Goal: Task Accomplishment & Management: Use online tool/utility

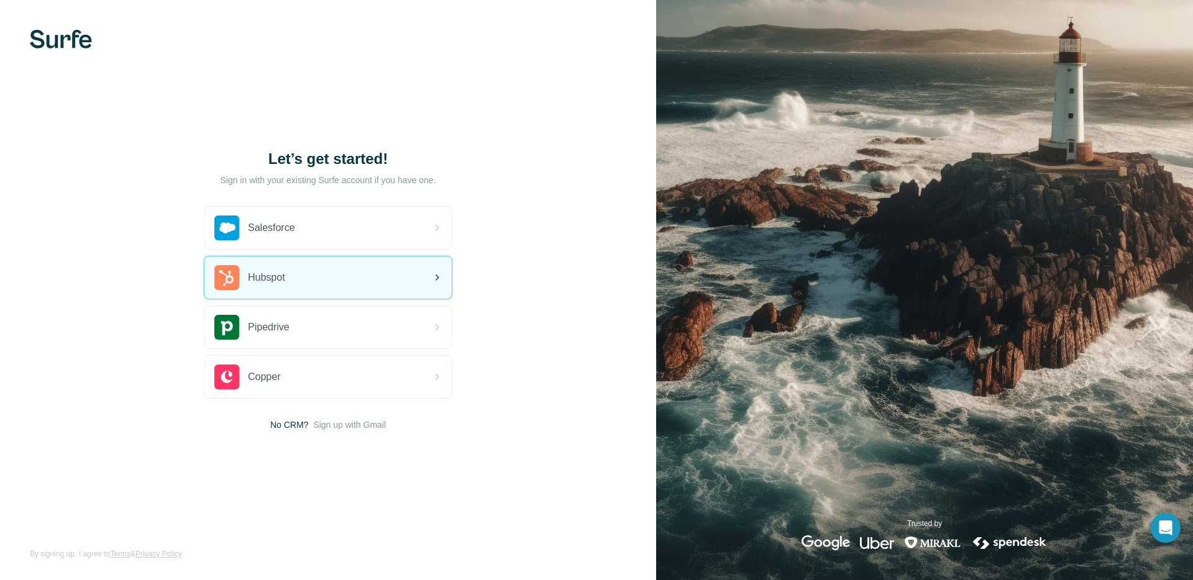
click at [291, 280] on div "Hubspot" at bounding box center [327, 278] width 247 height 42
click at [310, 273] on div "Hubspot" at bounding box center [327, 278] width 247 height 42
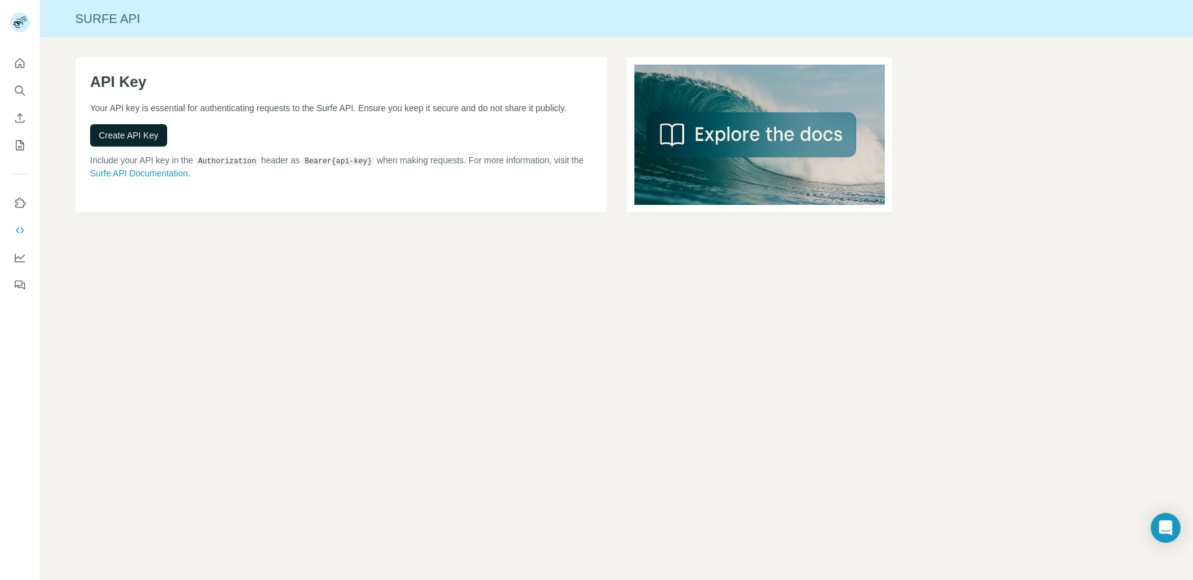
click at [124, 142] on span "Create API Key" at bounding box center [129, 135] width 60 height 12
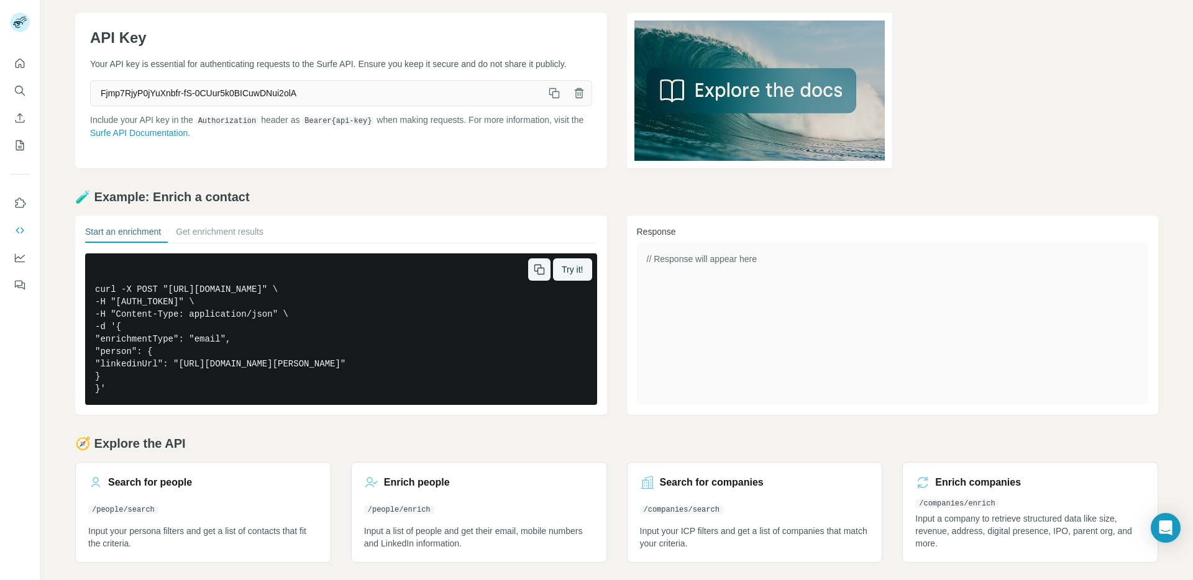
scroll to position [47, 0]
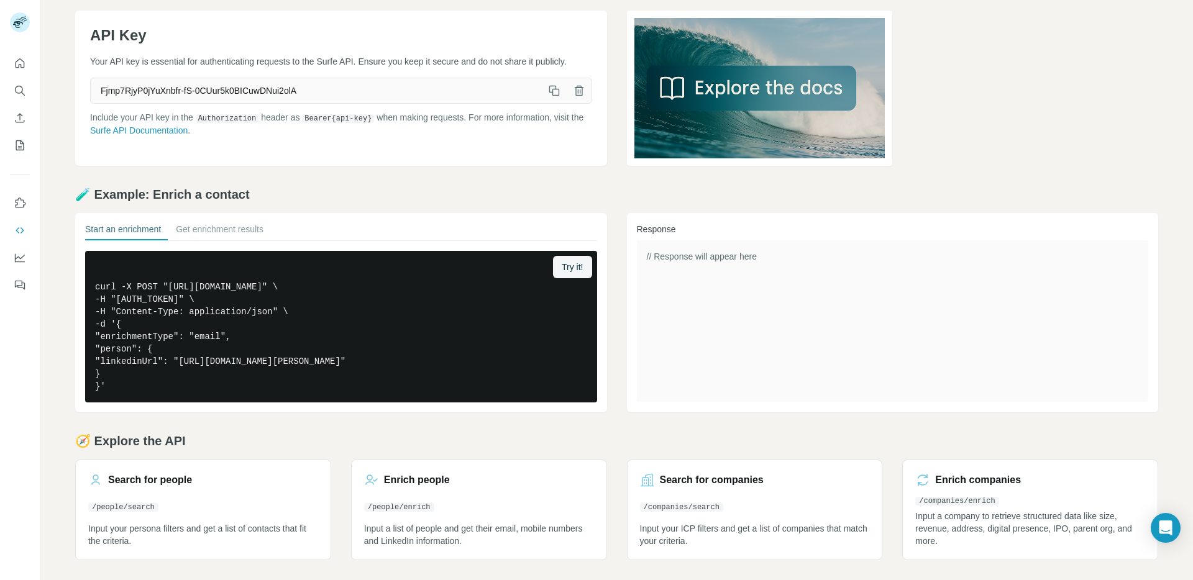
click at [902, 376] on div "// Response will appear here" at bounding box center [893, 321] width 512 height 162
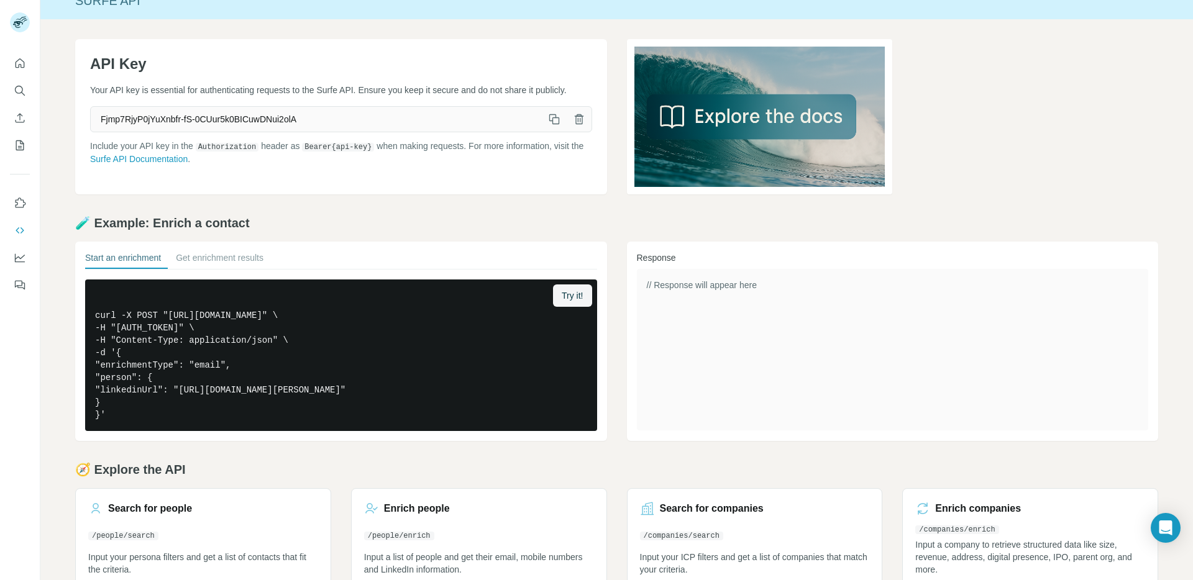
scroll to position [47, 0]
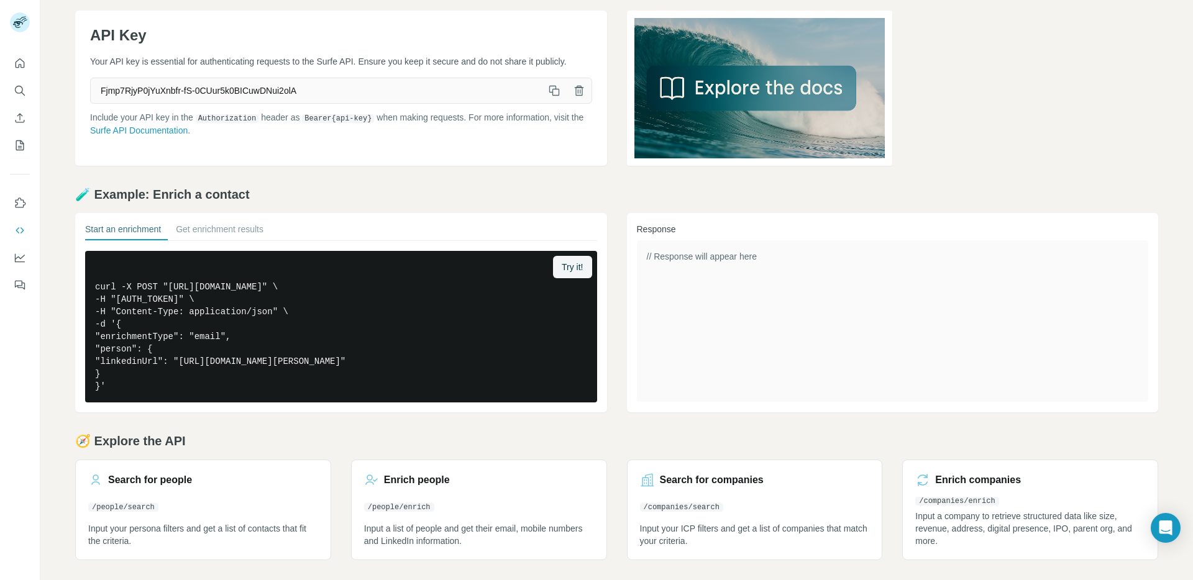
click at [894, 344] on div "// Response will appear here" at bounding box center [893, 321] width 512 height 162
